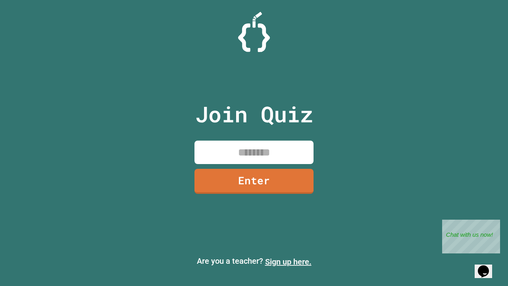
click at [288, 261] on link "Sign up here." at bounding box center [288, 262] width 46 height 10
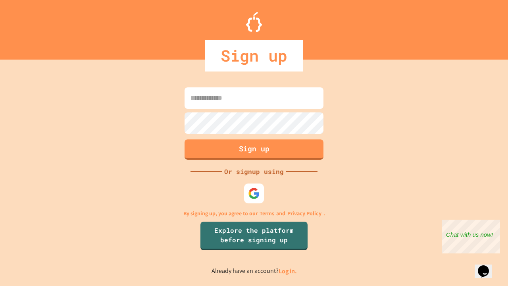
click at [288, 271] on link "Log in." at bounding box center [287, 271] width 18 height 8
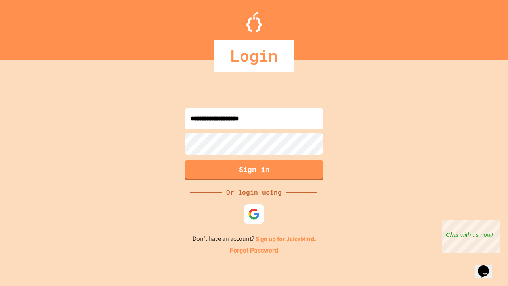
type input "**********"
